Goal: Task Accomplishment & Management: Manage account settings

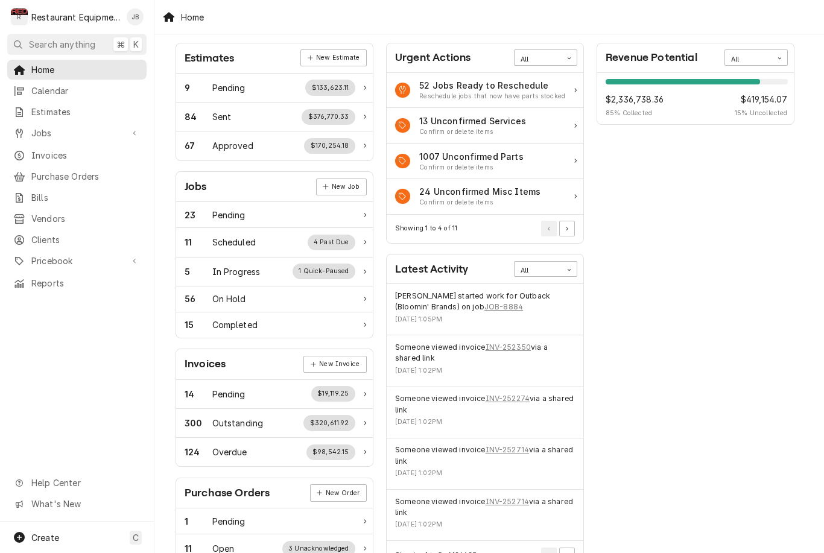
scroll to position [49, 0]
click at [334, 297] on div "56 On Hold" at bounding box center [270, 298] width 171 height 13
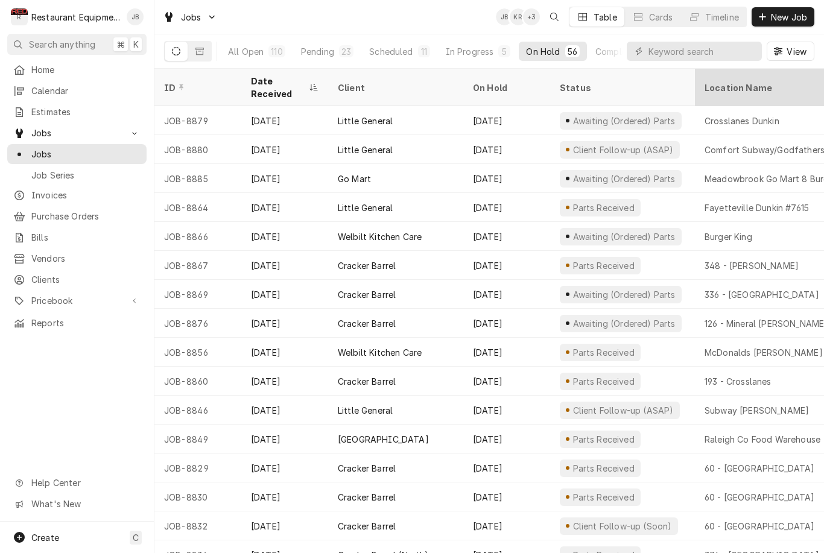
click at [717, 81] on div "Location Name" at bounding box center [781, 87] width 152 height 13
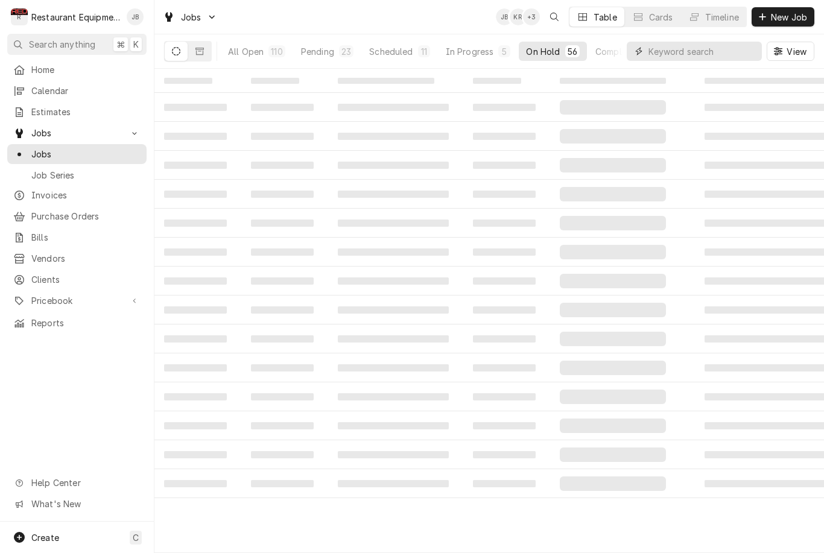
click at [695, 60] on input "Dynamic Content Wrapper" at bounding box center [701, 51] width 107 height 19
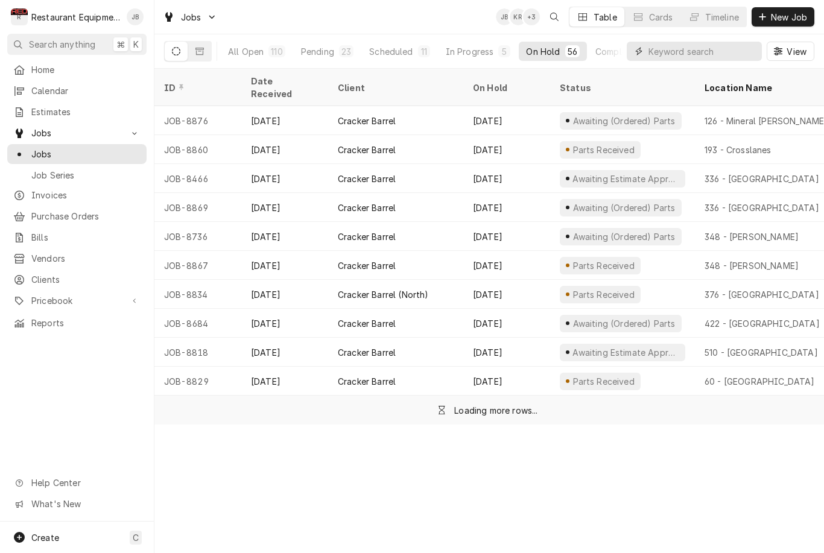
click at [717, 55] on input "Dynamic Content Wrapper" at bounding box center [701, 51] width 107 height 19
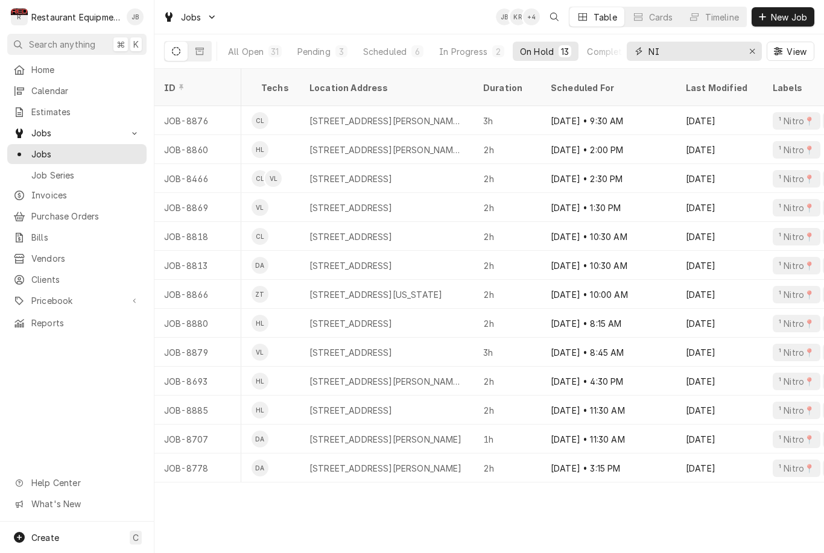
type input "N"
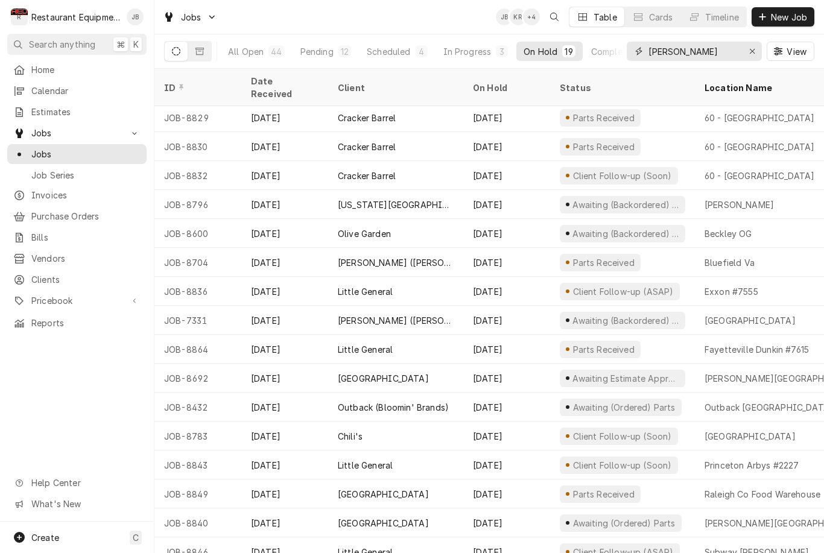
scroll to position [89, 0]
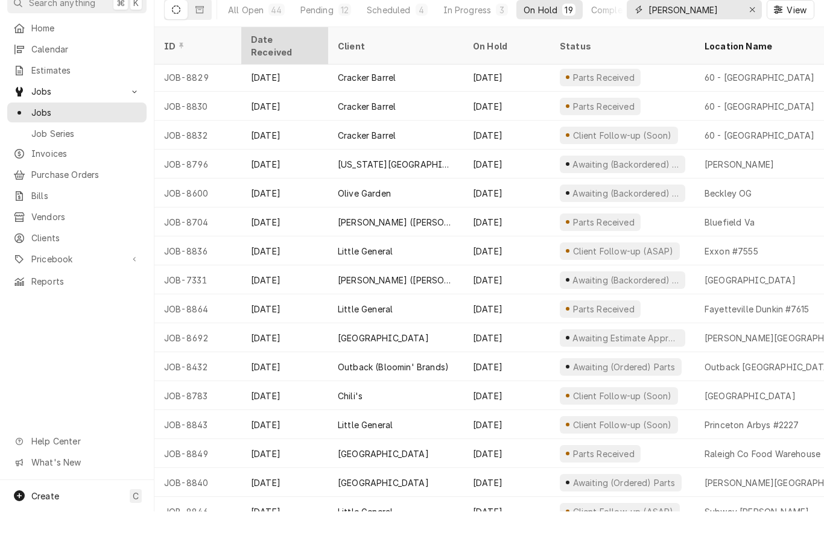
type input "Beckley"
click at [282, 75] on div "Date Received" at bounding box center [283, 87] width 65 height 25
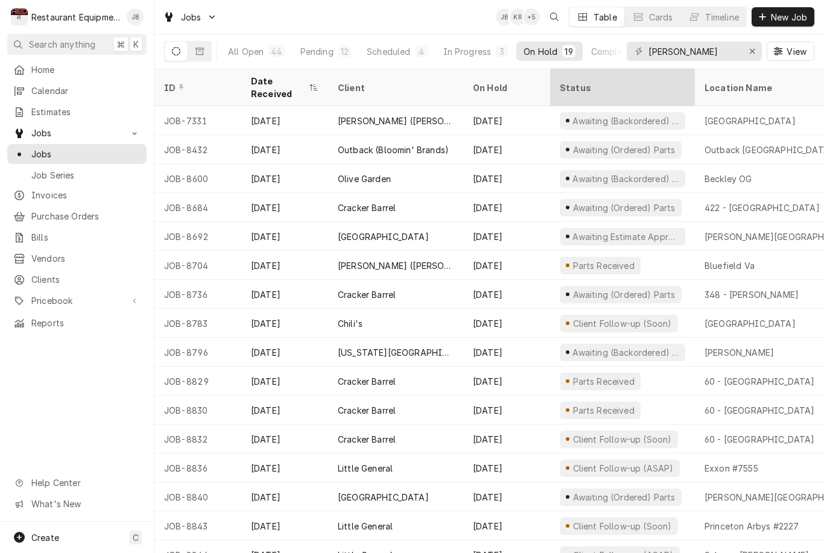
click at [577, 83] on div "Status" at bounding box center [621, 87] width 123 height 13
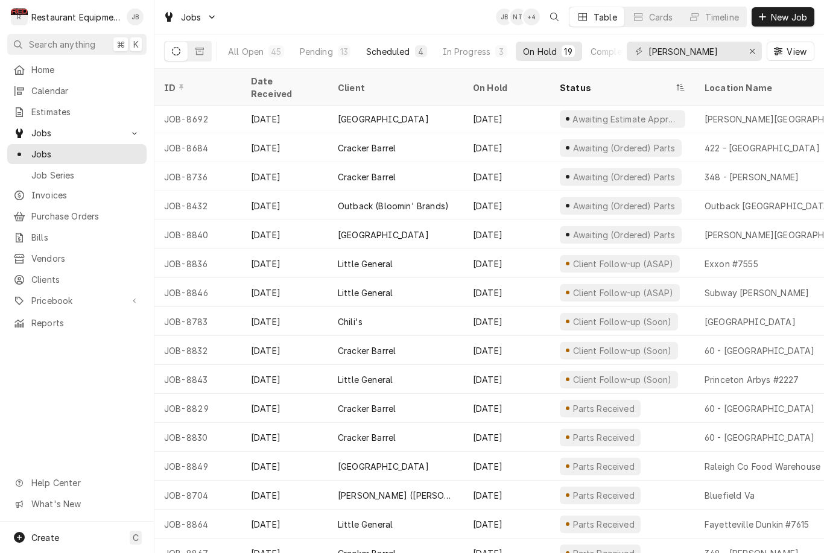
click at [396, 55] on div "Scheduled" at bounding box center [387, 51] width 43 height 13
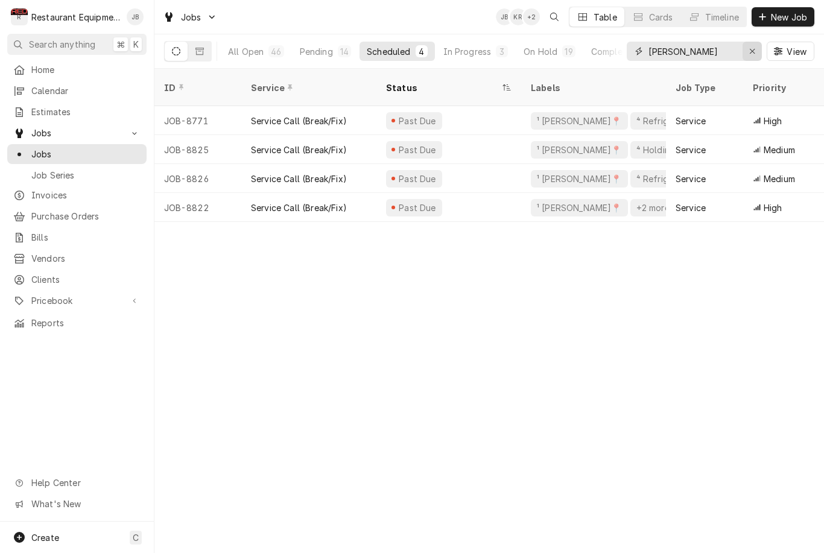
click at [746, 47] on div "Erase input" at bounding box center [752, 51] width 12 height 12
type input "Beckley"
click at [565, 52] on div "19" at bounding box center [569, 51] width 8 height 13
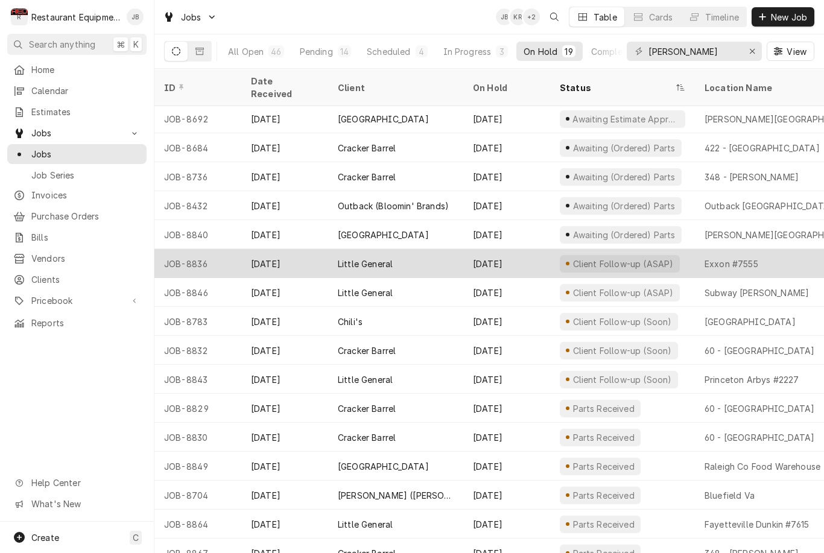
click at [774, 249] on div "Exxon #7555" at bounding box center [782, 263] width 174 height 29
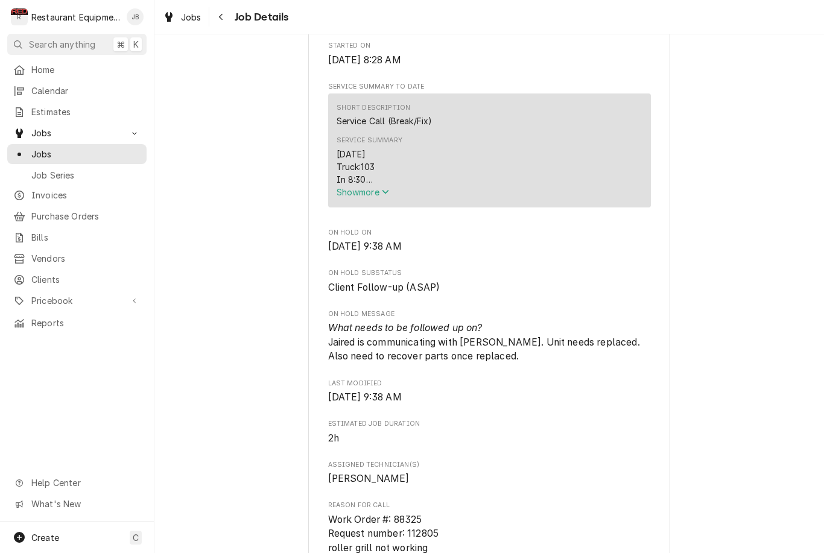
scroll to position [507, 0]
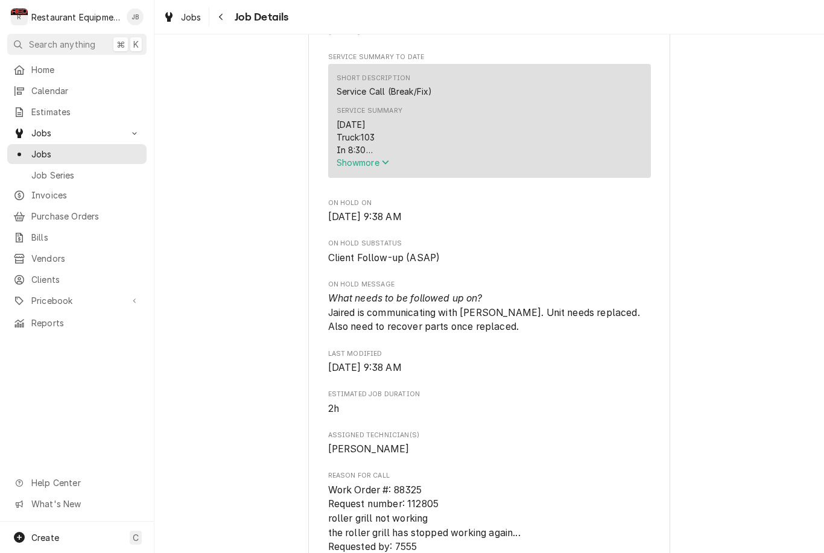
click at [368, 168] on span "Show more" at bounding box center [363, 162] width 53 height 10
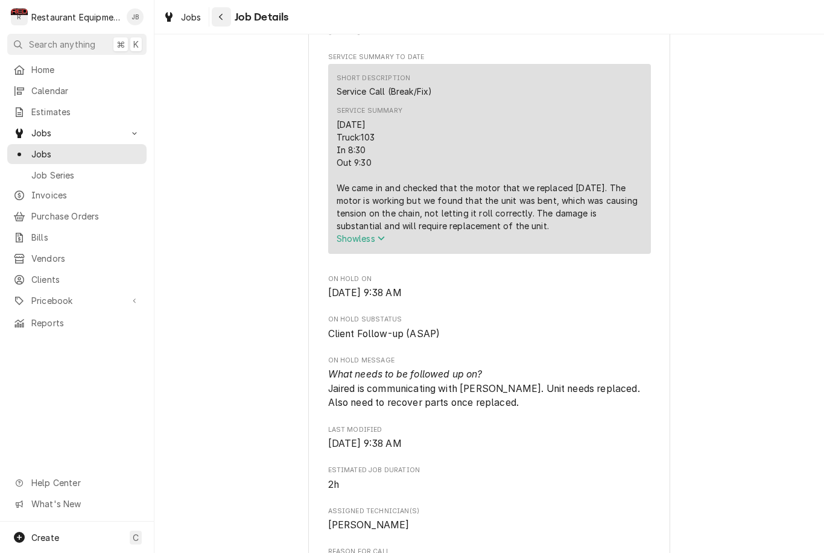
click at [229, 14] on button "Navigate back" at bounding box center [221, 16] width 19 height 19
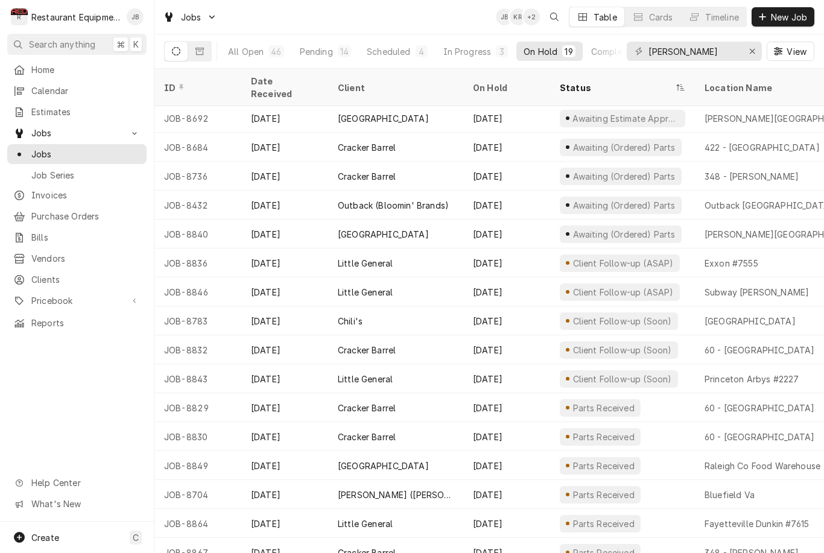
scroll to position [89, 0]
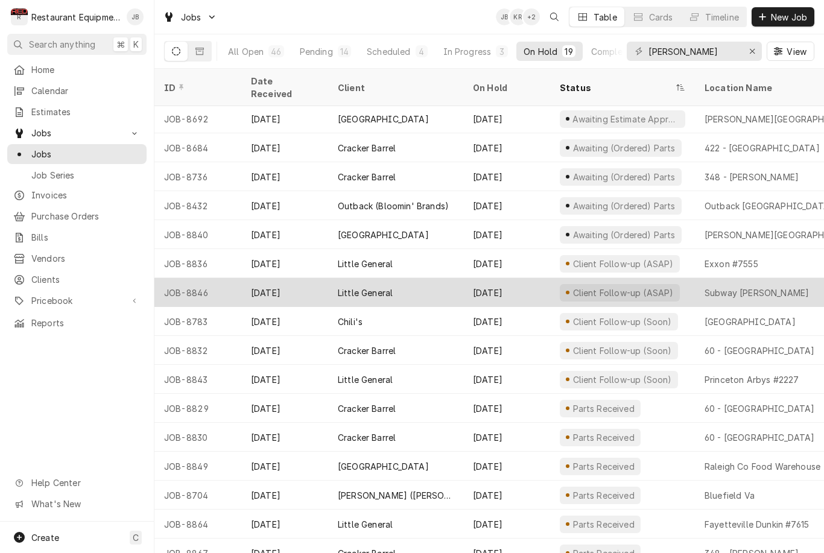
click at [787, 287] on div "Subway [PERSON_NAME]" at bounding box center [757, 293] width 104 height 13
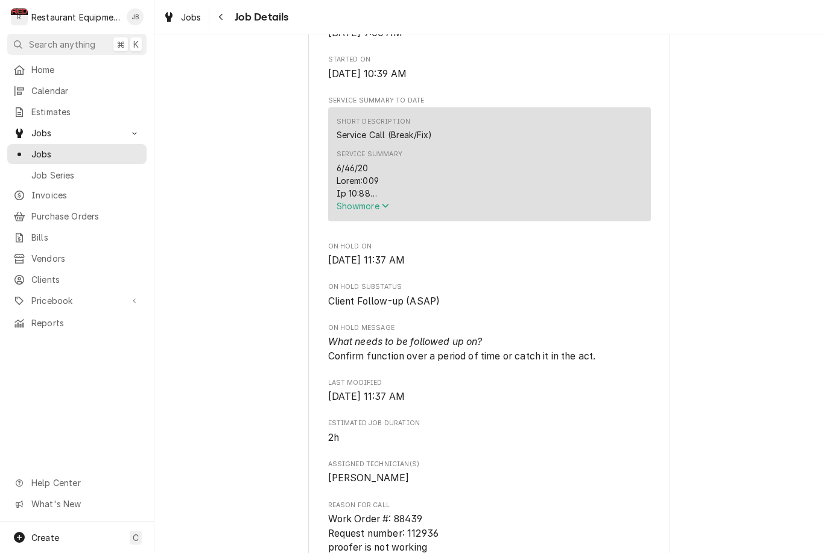
scroll to position [492, 0]
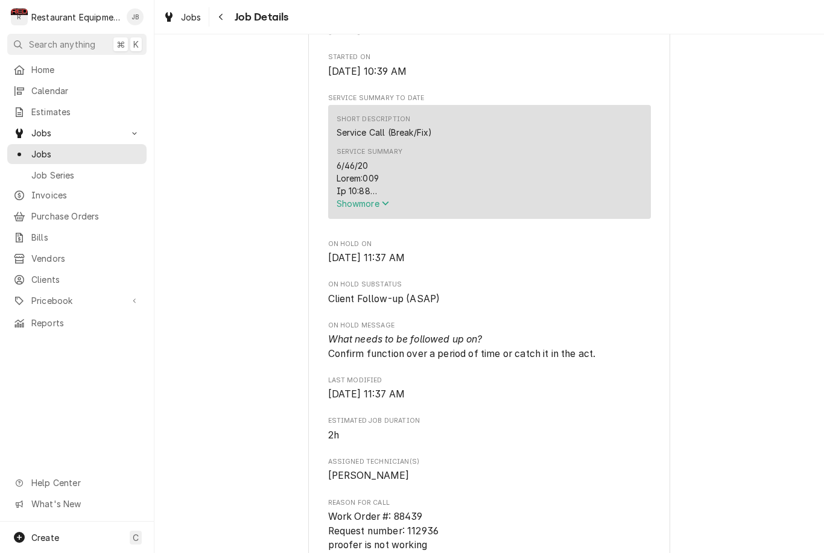
click at [352, 197] on button "Show more" at bounding box center [490, 203] width 306 height 13
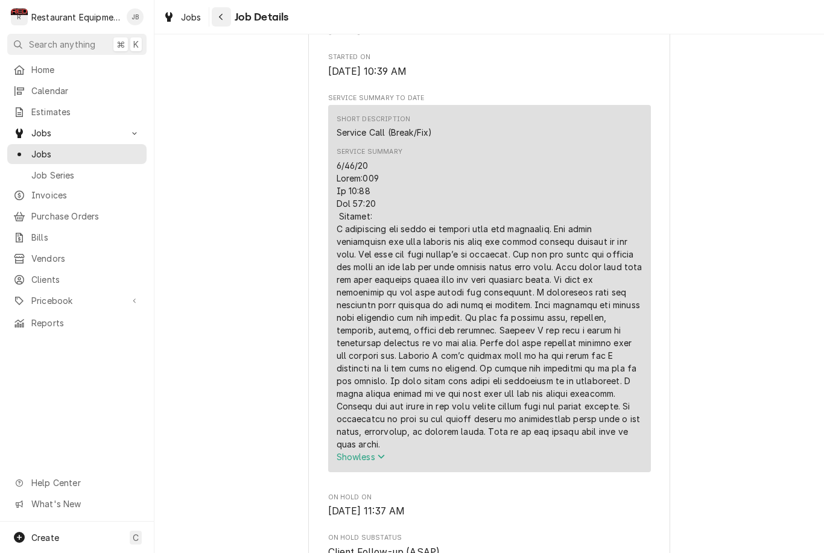
click at [220, 21] on icon "Navigate back" at bounding box center [220, 17] width 5 height 8
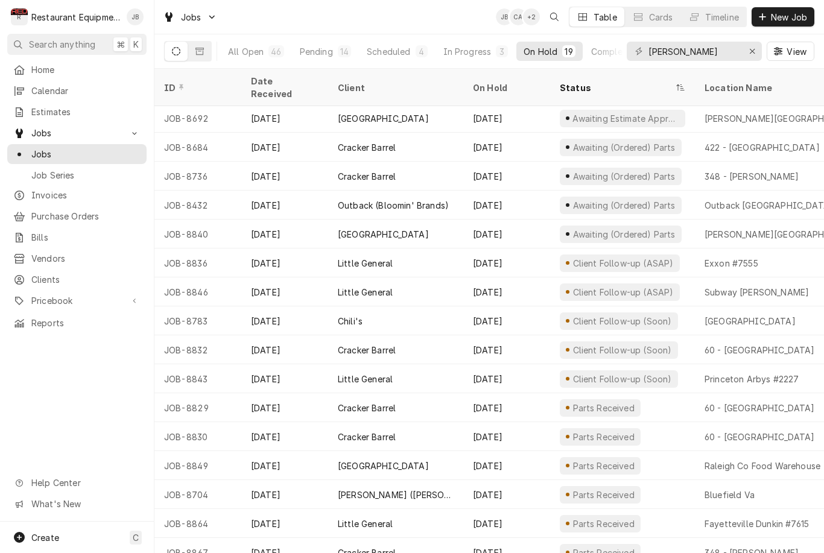
scroll to position [89, 0]
click at [746, 53] on div "Erase input" at bounding box center [752, 51] width 12 height 12
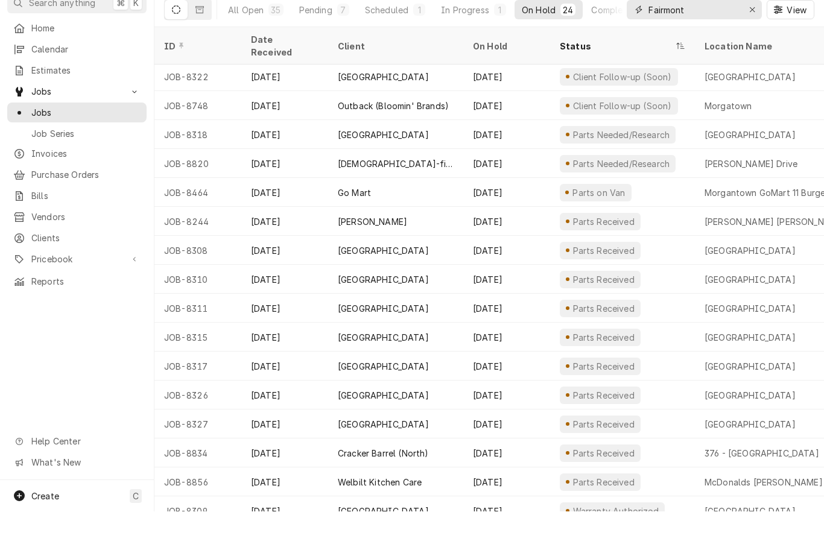
scroll to position [233, 0]
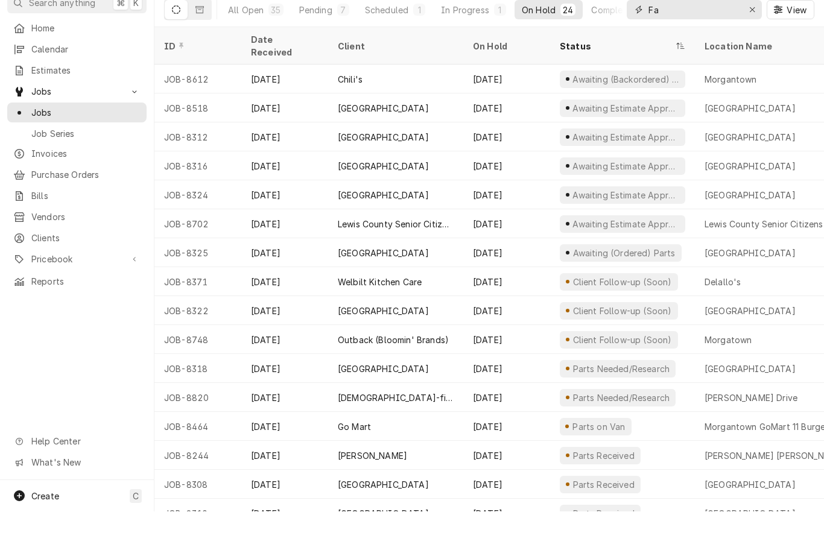
type input "F"
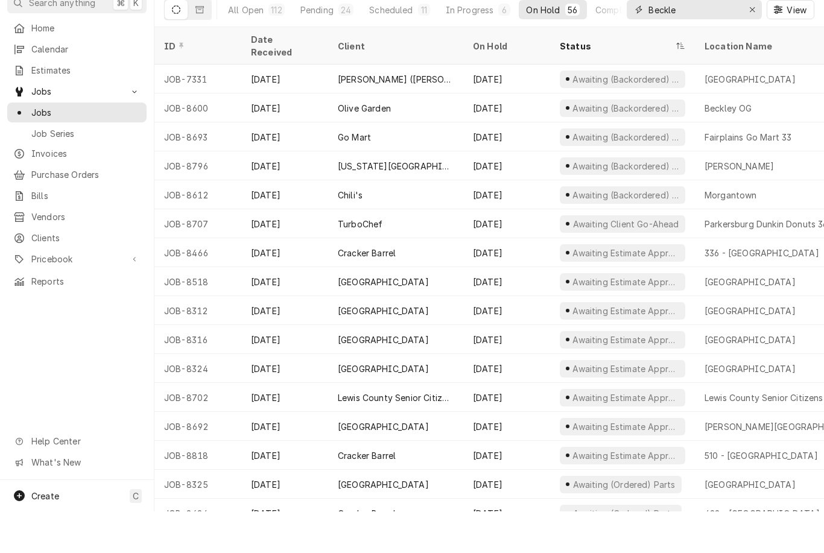
type input "Beckley"
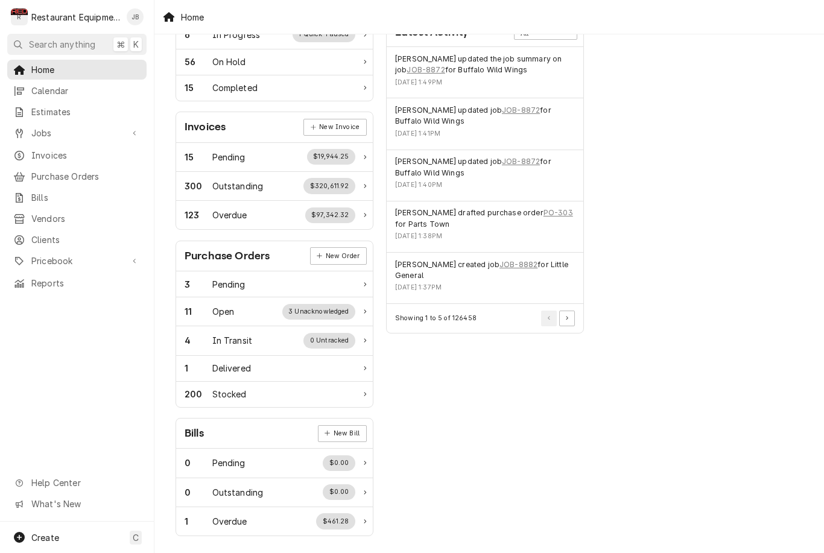
scroll to position [285, 0]
